Goal: Task Accomplishment & Management: Manage account settings

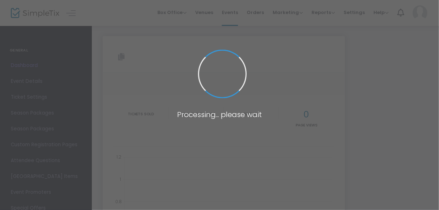
type input "[URL][DOMAIN_NAME]"
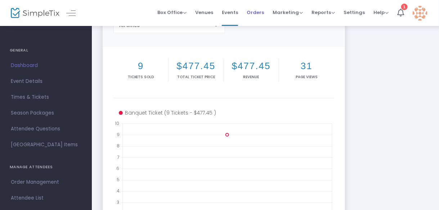
click at [258, 18] on span "Orders" at bounding box center [255, 12] width 17 height 18
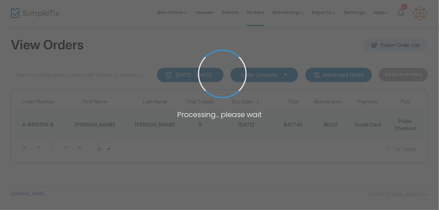
scroll to position [6, 0]
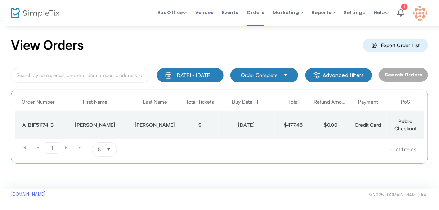
click at [212, 14] on span "Venues" at bounding box center [204, 12] width 18 height 18
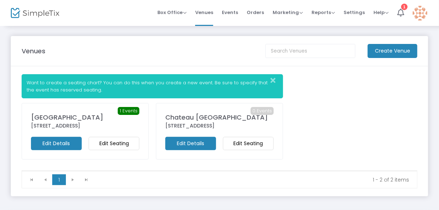
click at [68, 150] on m-button "Edit Details" at bounding box center [56, 143] width 51 height 13
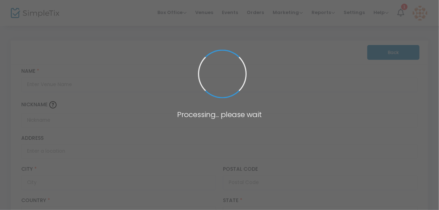
type input "[GEOGRAPHIC_DATA]"
type input "[STREET_ADDRESS]"
type input "[GEOGRAPHIC_DATA]"
type input "T5G 3E8"
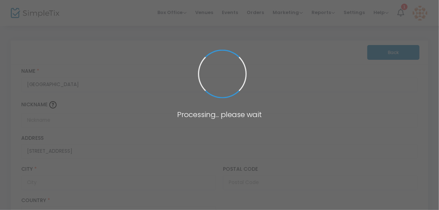
type input "[GEOGRAPHIC_DATA]"
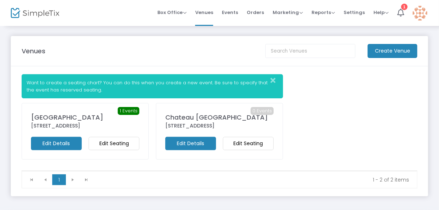
click at [105, 150] on m-button "Edit Seating" at bounding box center [114, 143] width 51 height 13
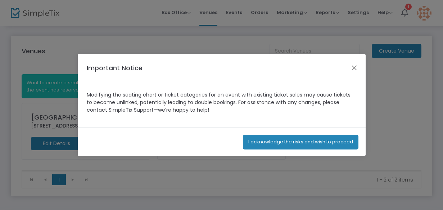
click at [276, 143] on button "I acknowledge the risks and wish to proceed" at bounding box center [301, 142] width 116 height 15
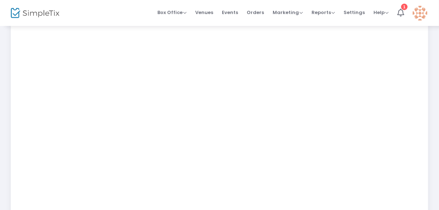
scroll to position [120, 0]
